Goal: Information Seeking & Learning: Learn about a topic

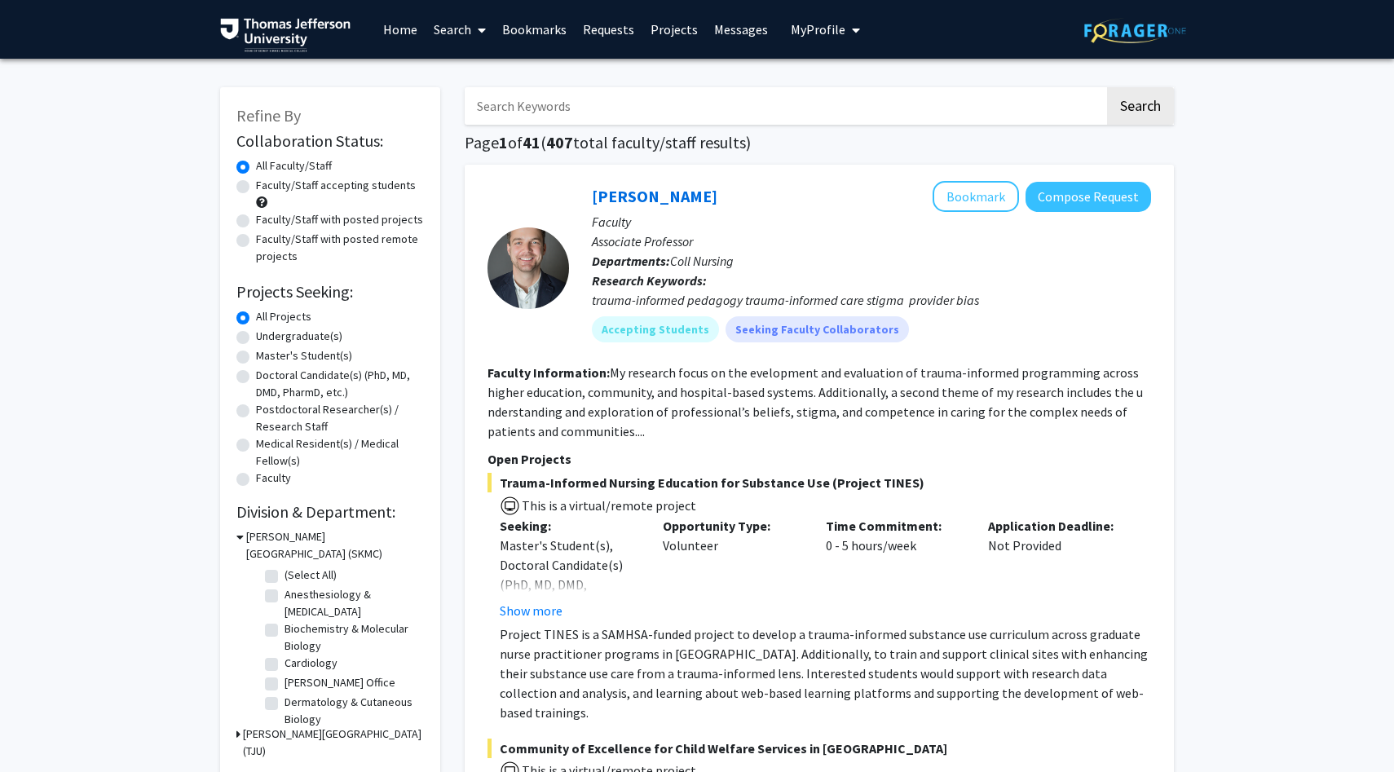
click at [564, 113] on input "Search Keywords" at bounding box center [785, 106] width 640 height 38
type input "ortho"
click at [1107, 87] on button "Search" at bounding box center [1140, 106] width 67 height 38
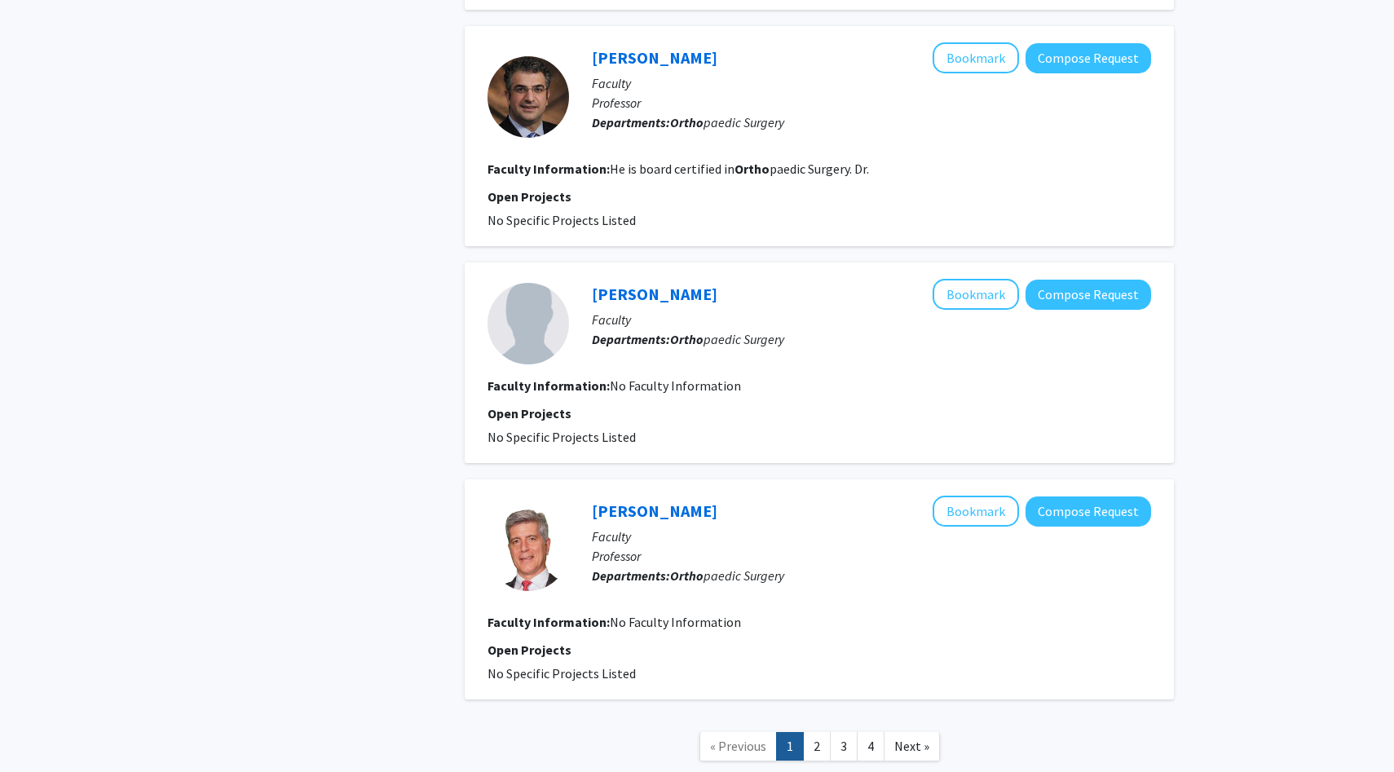
scroll to position [2568, 0]
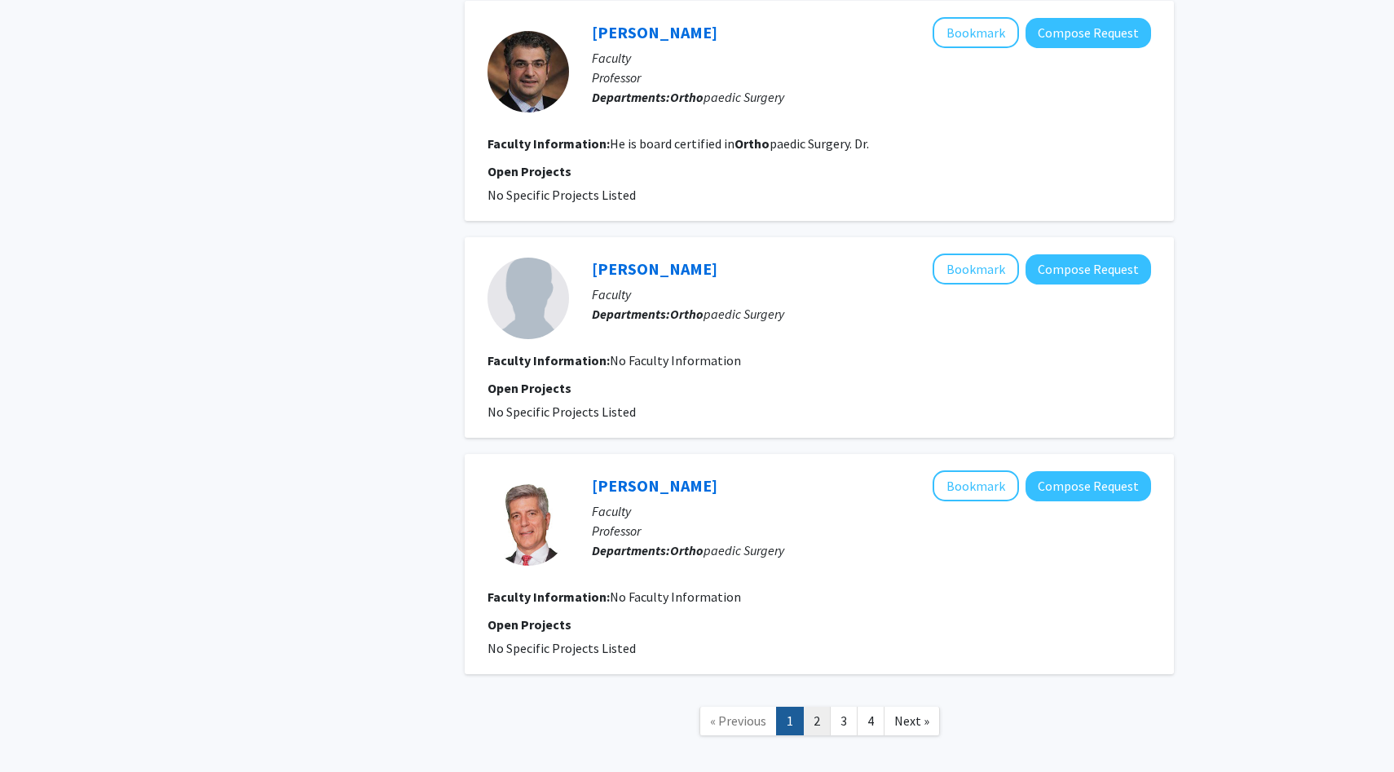
click at [815, 707] on link "2" at bounding box center [817, 721] width 28 height 29
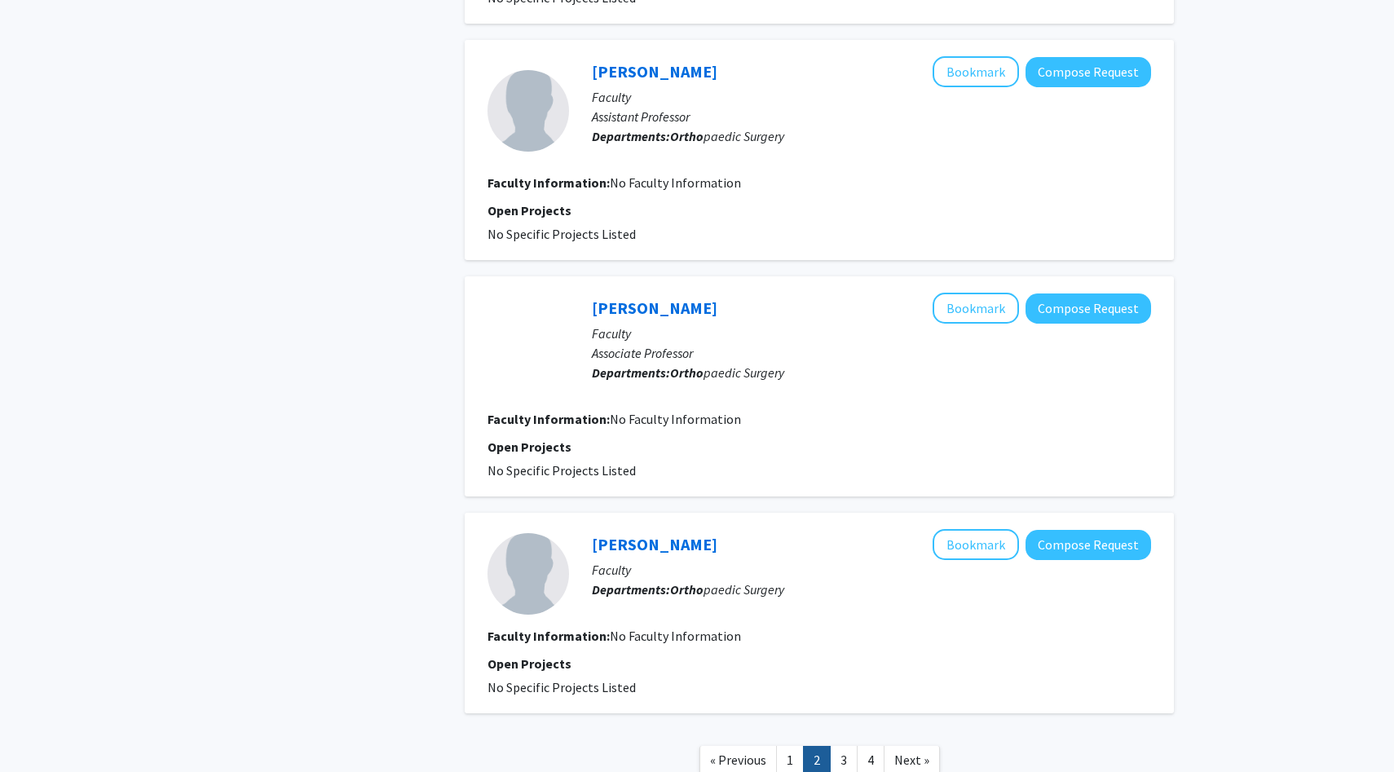
scroll to position [1882, 0]
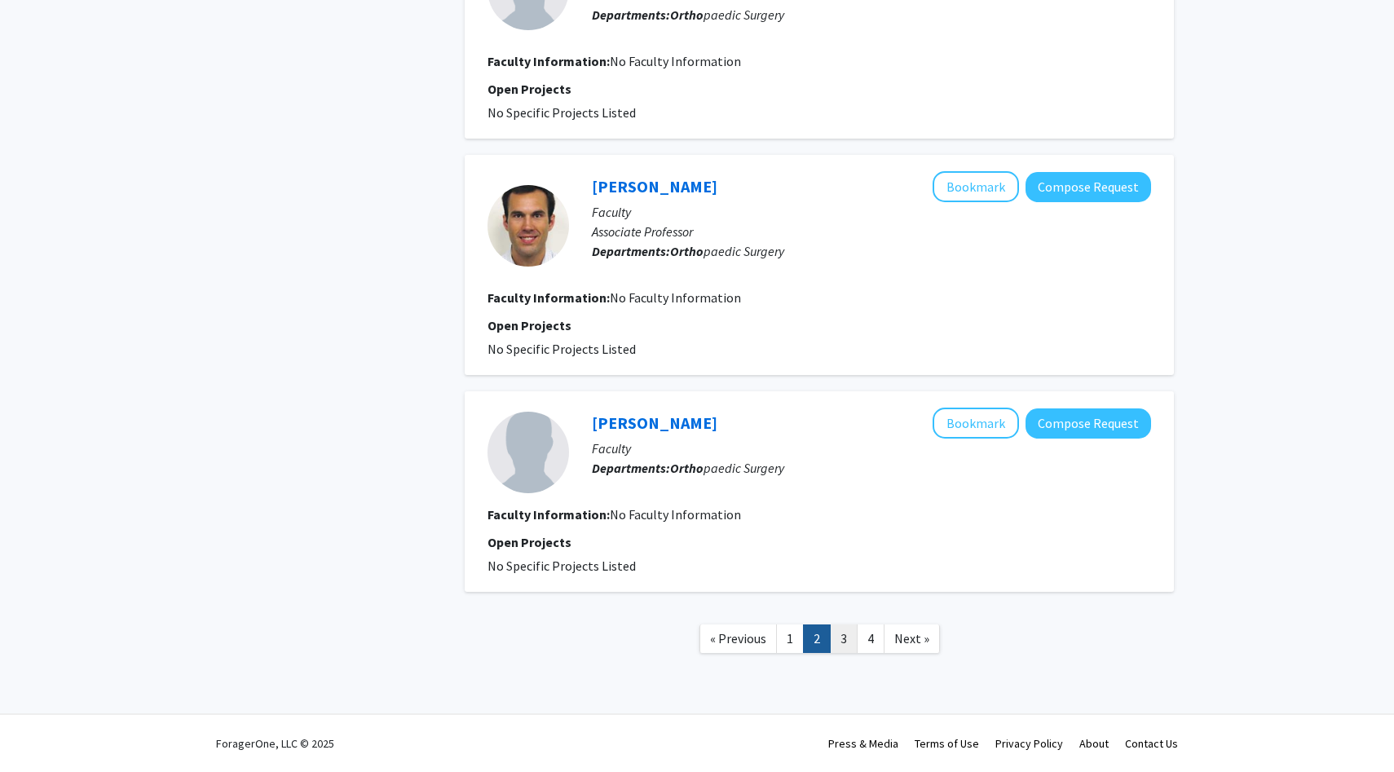
click at [845, 633] on link "3" at bounding box center [844, 639] width 28 height 29
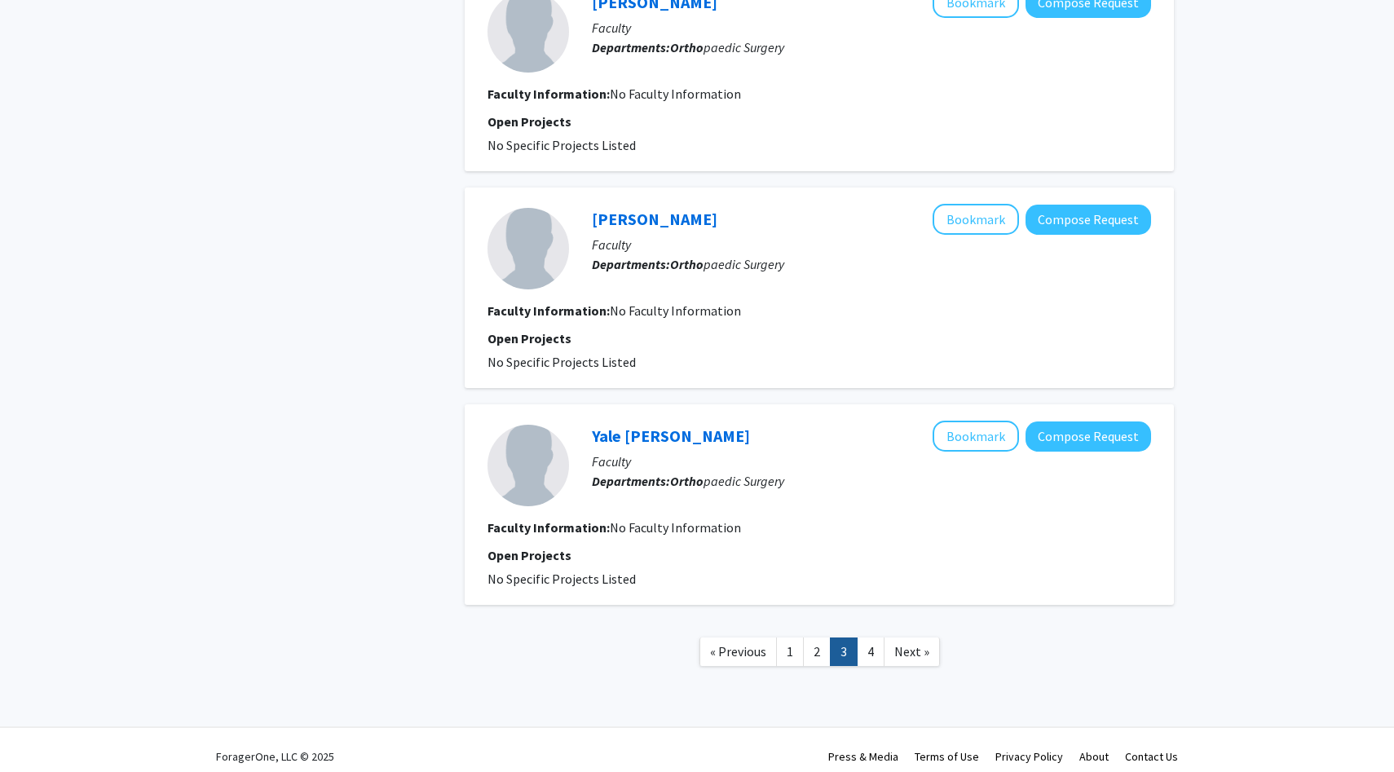
scroll to position [1804, 0]
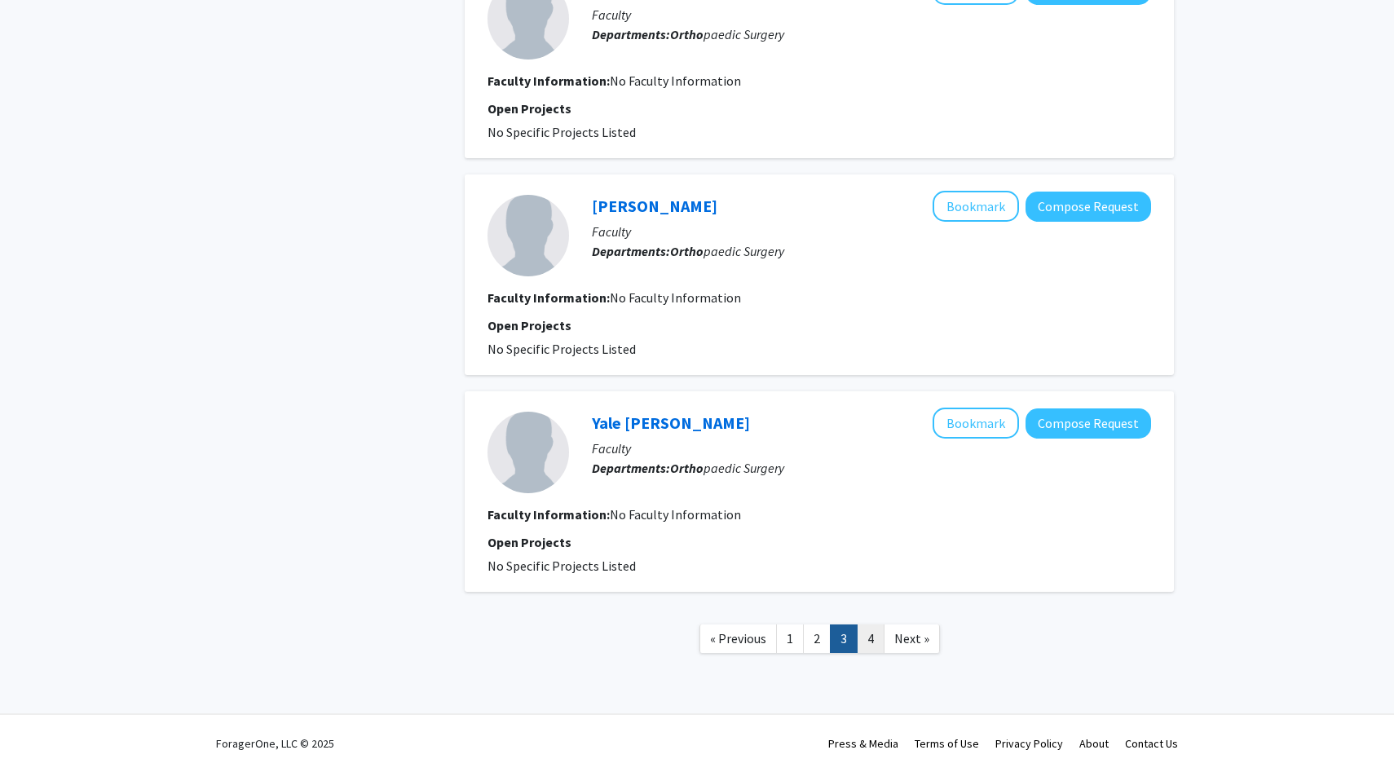
click at [876, 633] on link "4" at bounding box center [871, 639] width 28 height 29
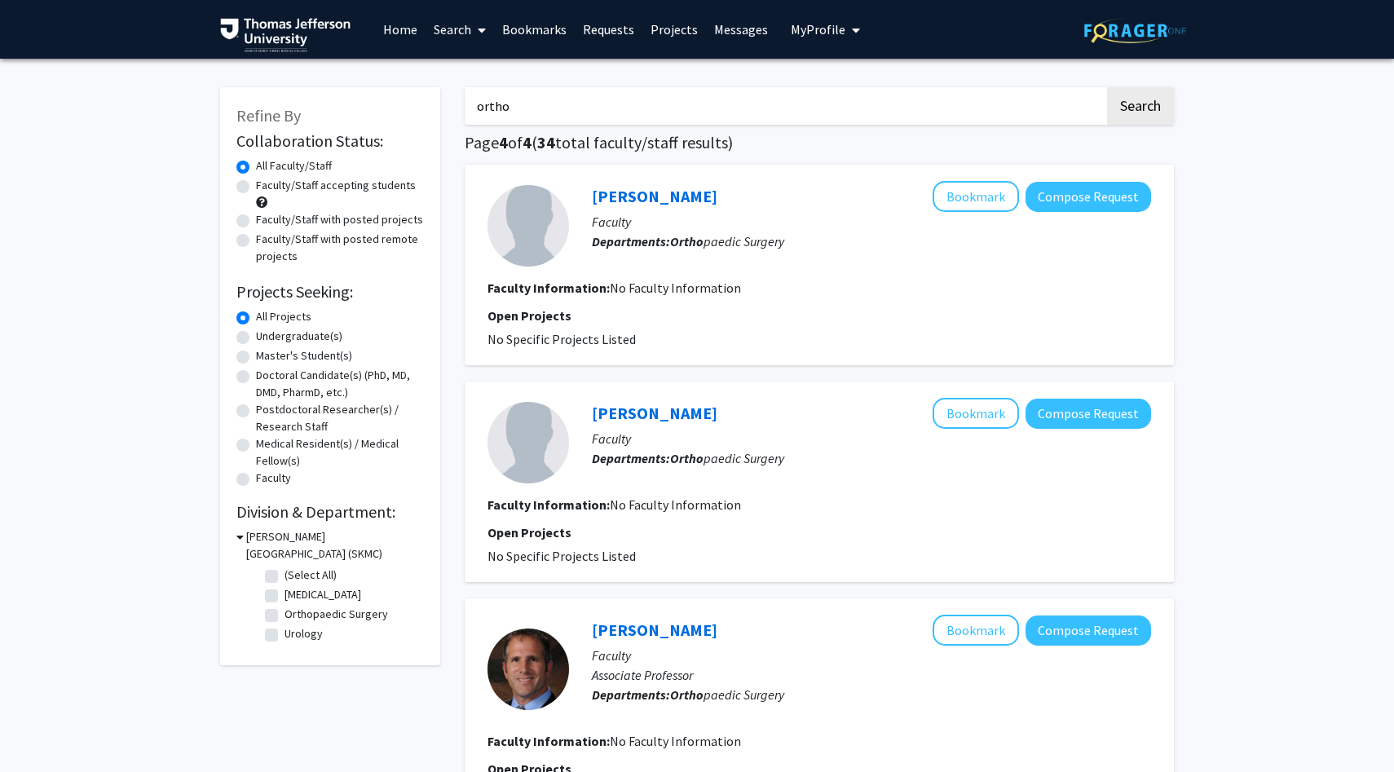
click at [256, 187] on label "Faculty/Staff accepting students" at bounding box center [336, 185] width 160 height 17
click at [256, 187] on input "Faculty/Staff accepting students" at bounding box center [261, 182] width 11 height 11
radio input "true"
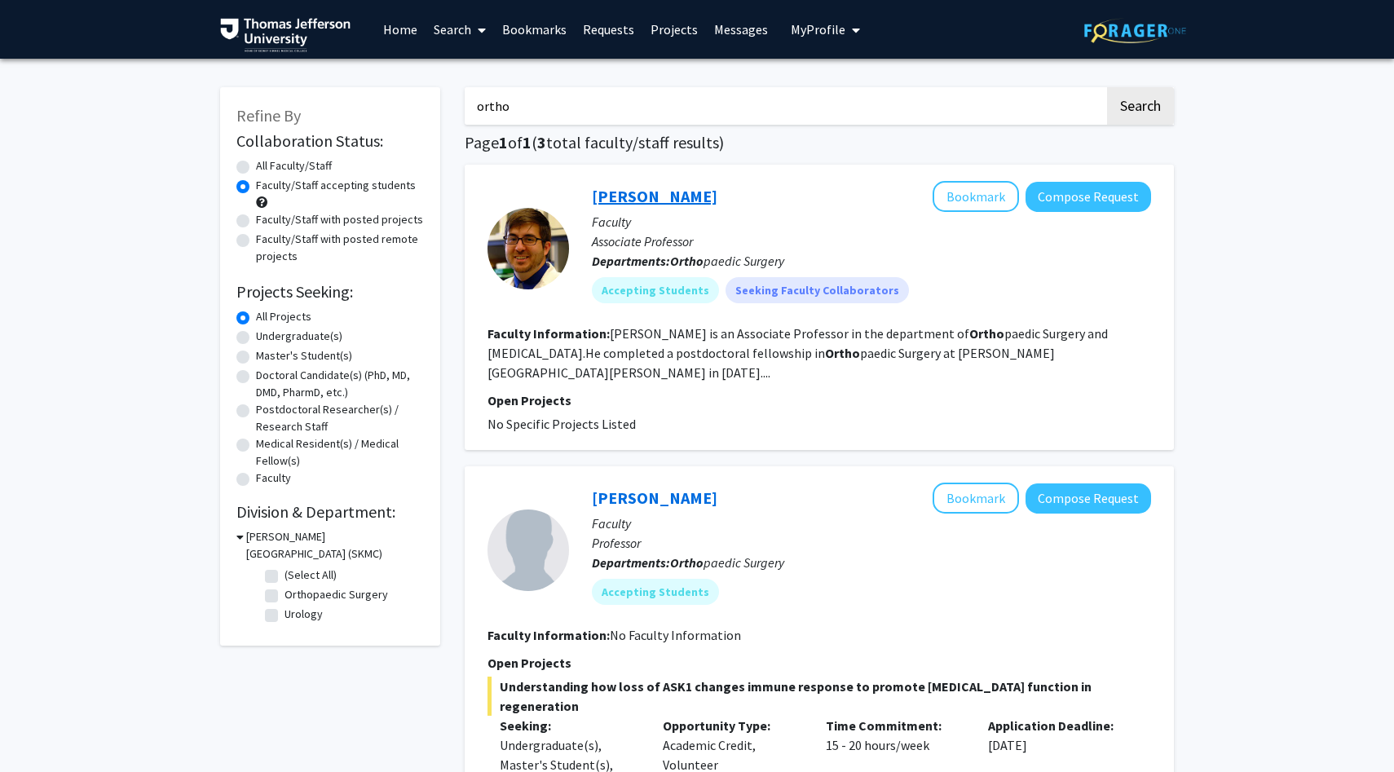
click at [625, 197] on link "[PERSON_NAME]" at bounding box center [655, 196] width 126 height 20
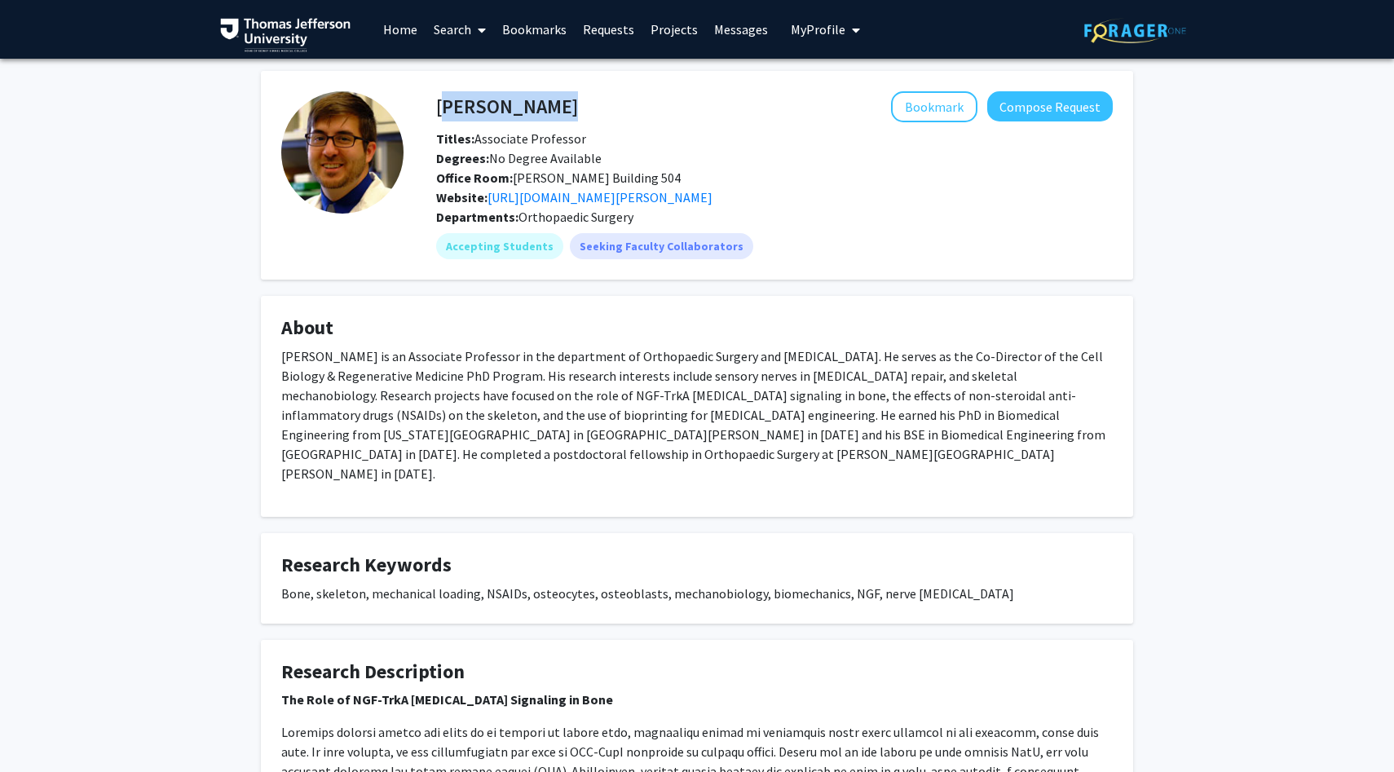
drag, startPoint x: 575, startPoint y: 108, endPoint x: 438, endPoint y: 107, distance: 137.0
click at [438, 107] on div "[PERSON_NAME] Bookmark Compose Request" at bounding box center [774, 106] width 701 height 31
copy h4 "[PERSON_NAME]"
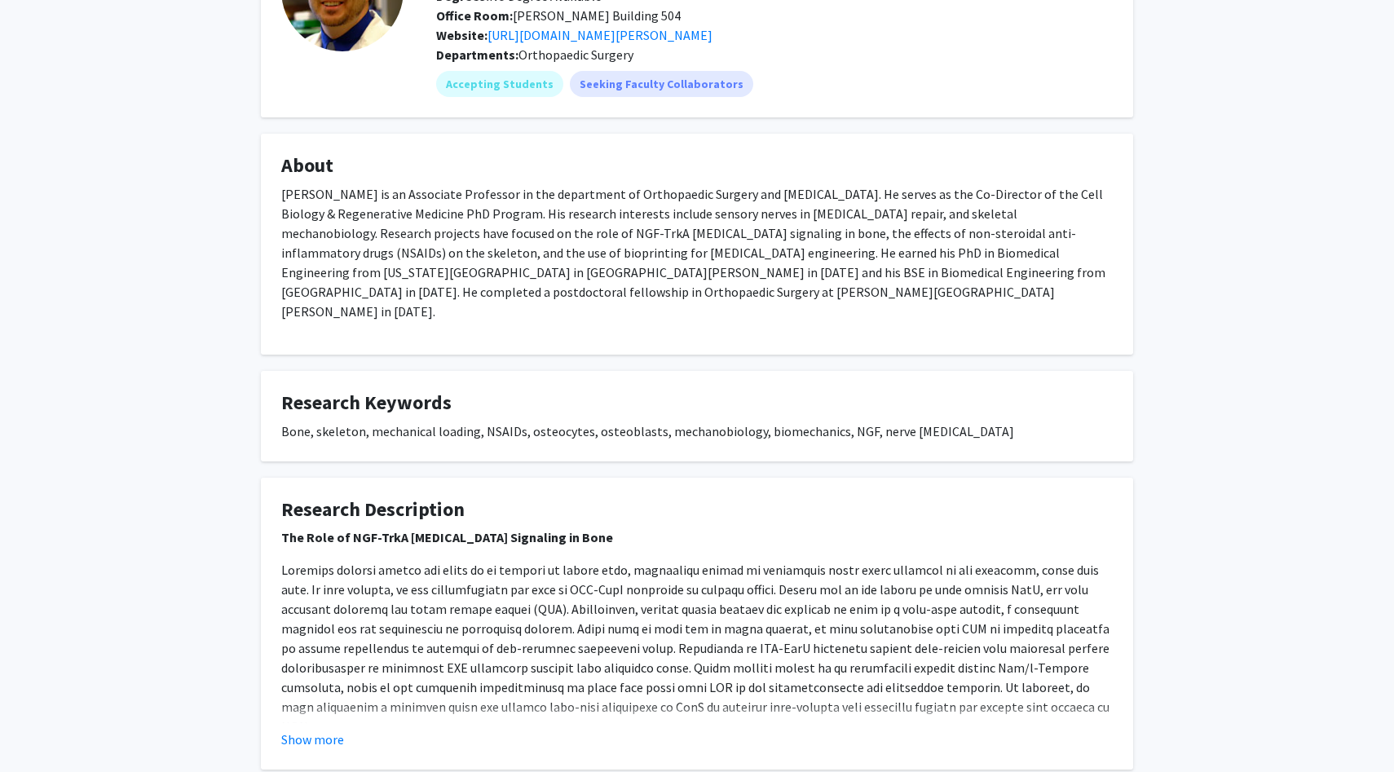
scroll to position [161, 0]
